Goal: Task Accomplishment & Management: Use online tool/utility

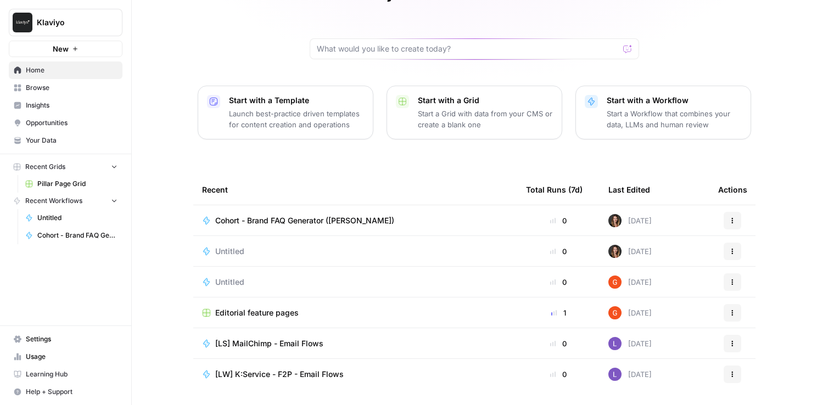
scroll to position [100, 0]
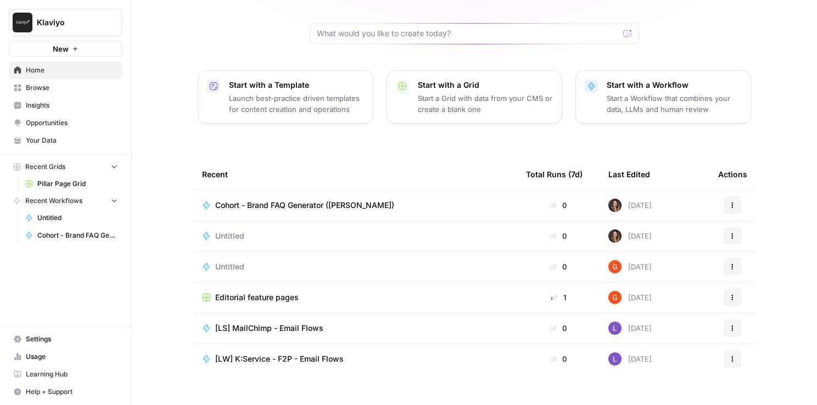
click at [254, 292] on span "Editorial feature pages" at bounding box center [256, 297] width 83 height 11
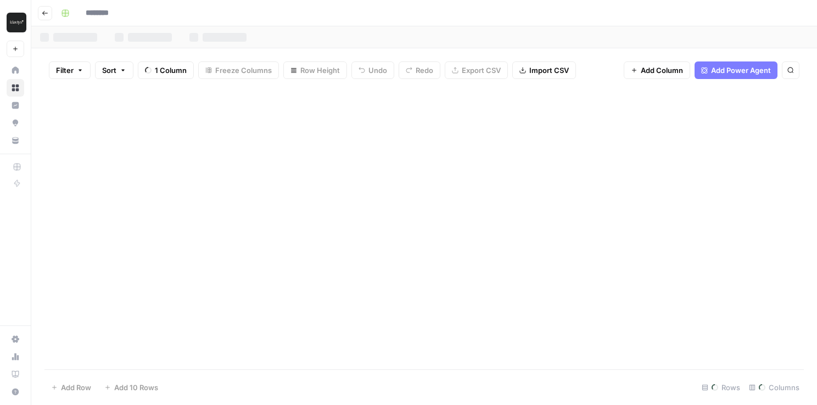
type input "**********"
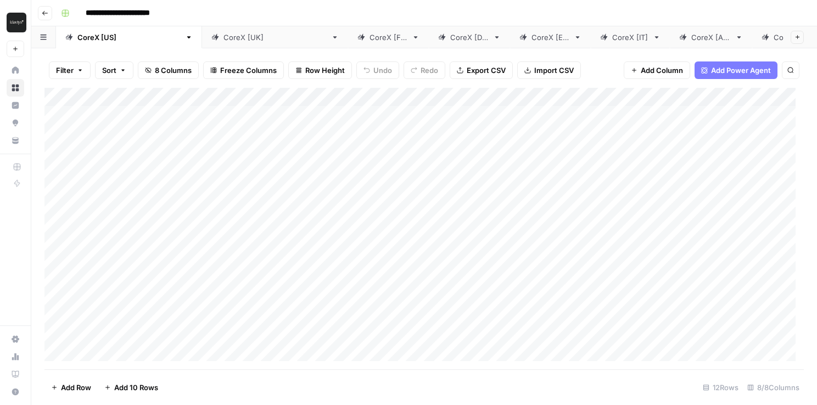
click at [512, 118] on div "Add Column" at bounding box center [424, 229] width 760 height 282
click at [539, 117] on div "Add Column" at bounding box center [424, 229] width 760 height 282
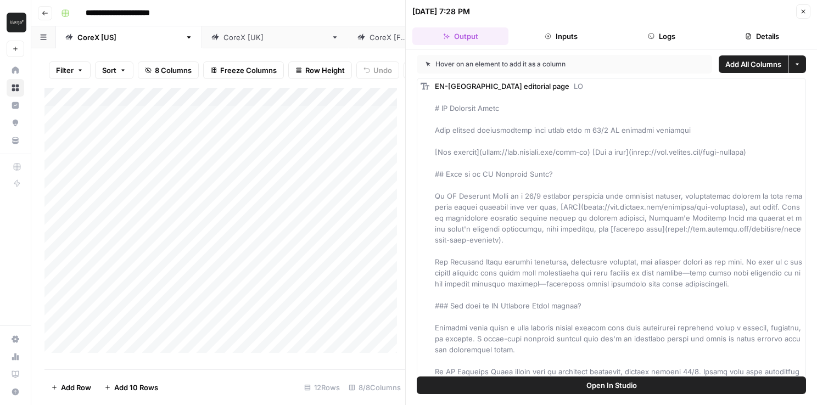
click at [760, 36] on button "Details" at bounding box center [763, 36] width 96 height 18
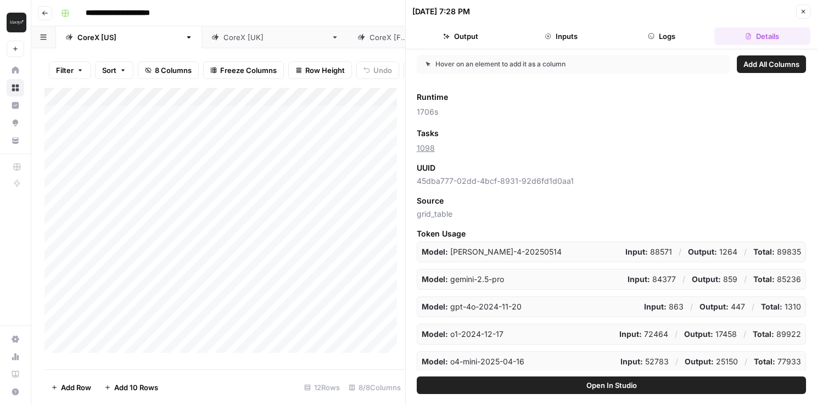
scroll to position [97, 0]
click at [801, 13] on icon "button" at bounding box center [803, 11] width 7 height 7
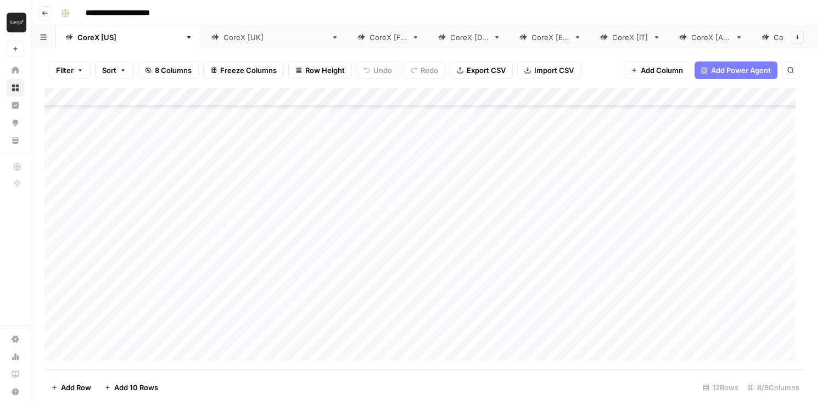
scroll to position [105, 0]
